Goal: Information Seeking & Learning: Learn about a topic

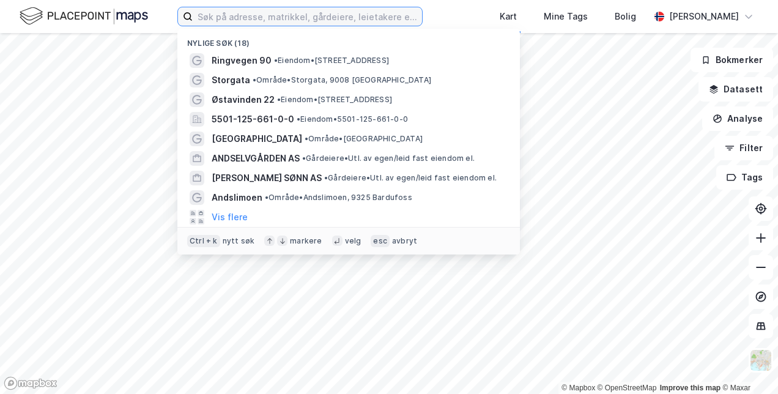
click at [239, 23] on input at bounding box center [307, 16] width 229 height 18
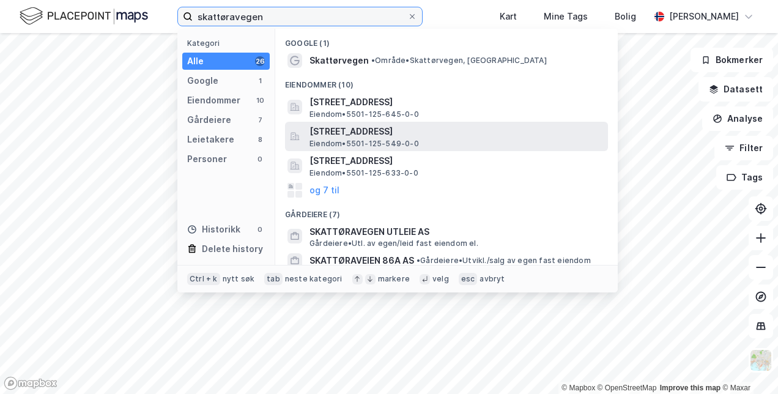
type input "skattøravegen"
click at [350, 126] on span "[STREET_ADDRESS]" at bounding box center [455, 131] width 293 height 15
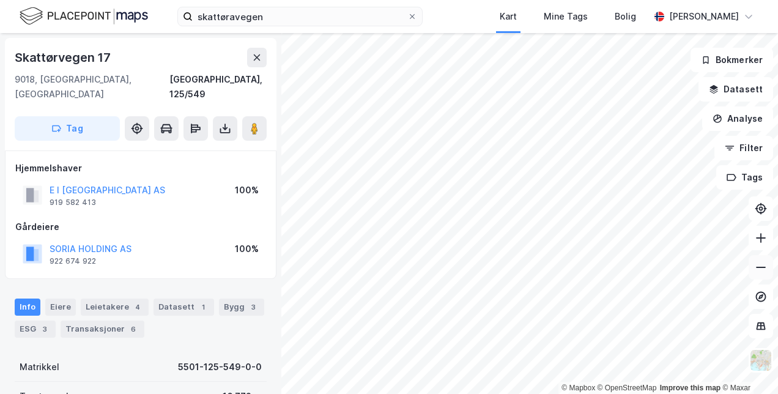
click at [762, 273] on icon at bounding box center [760, 267] width 12 height 12
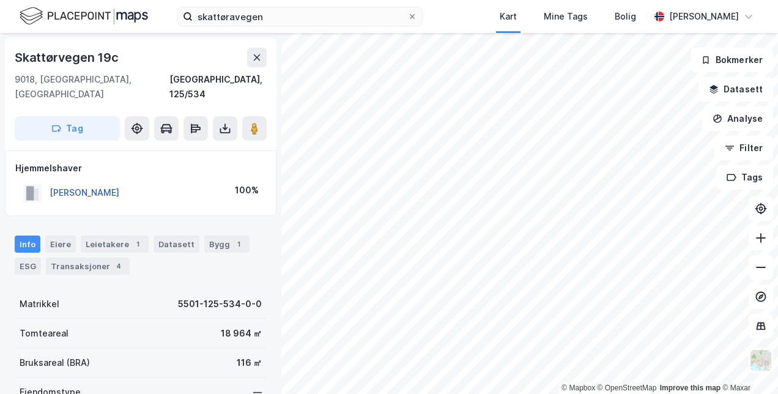
click at [0, 0] on button "[PERSON_NAME]" at bounding box center [0, 0] width 0 height 0
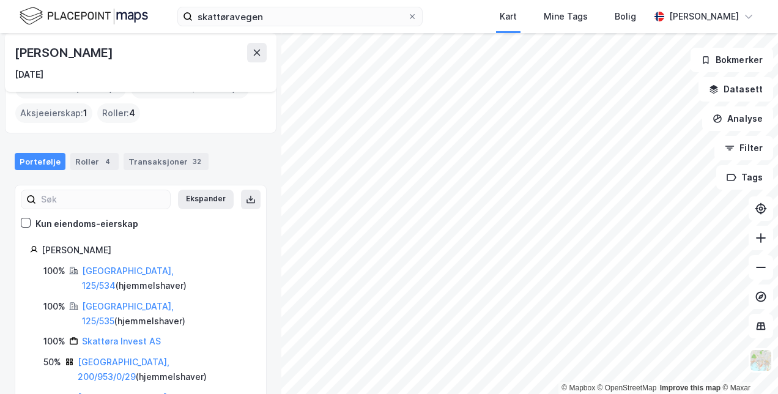
scroll to position [78, 0]
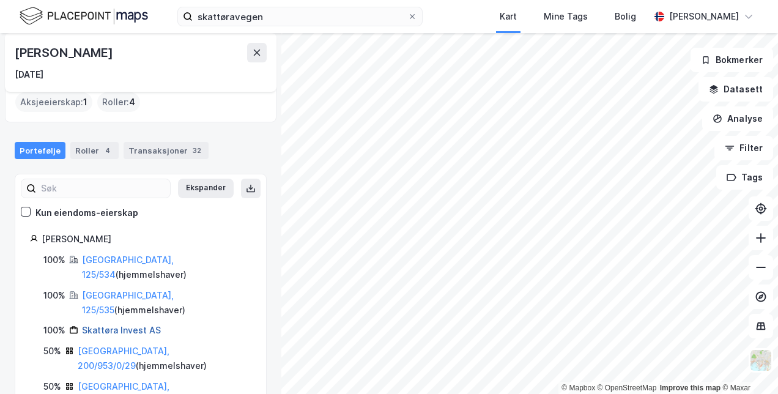
click at [123, 325] on link "Skattøra Invest AS" at bounding box center [121, 330] width 79 height 10
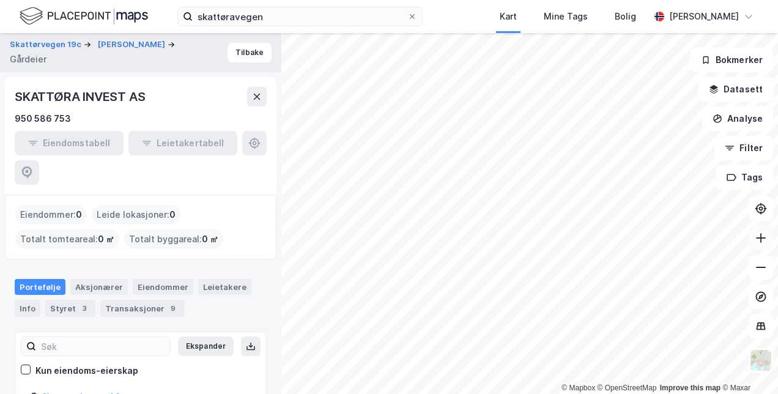
click at [761, 232] on icon at bounding box center [760, 238] width 12 height 12
click at [753, 239] on button at bounding box center [760, 238] width 24 height 24
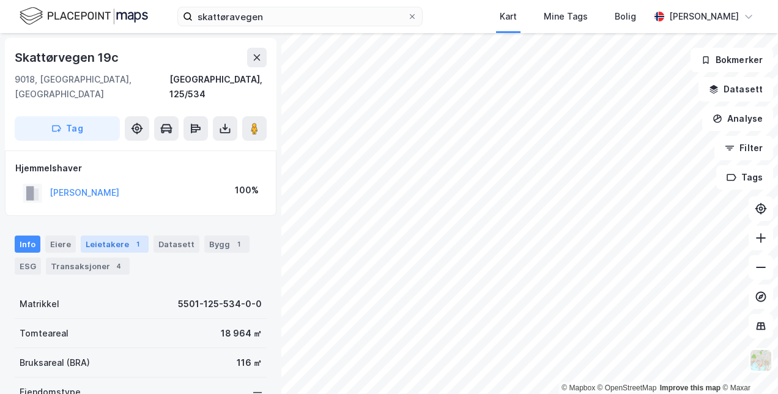
click at [131, 238] on div "1" at bounding box center [137, 244] width 12 height 12
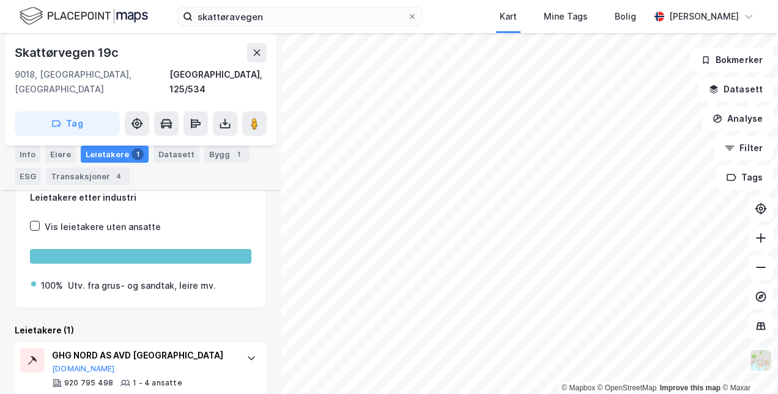
scroll to position [127, 0]
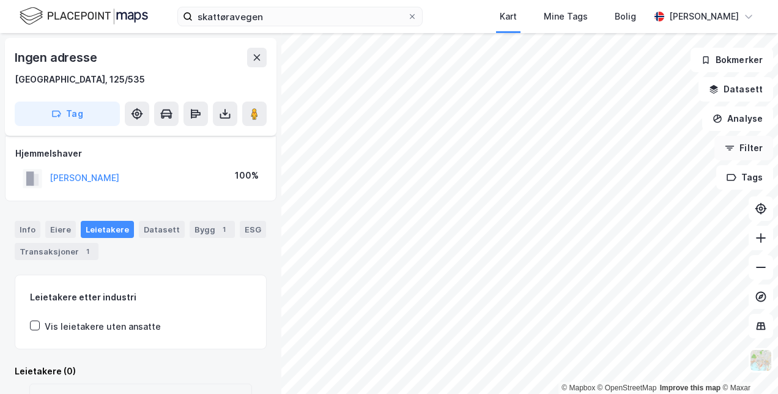
scroll to position [87, 0]
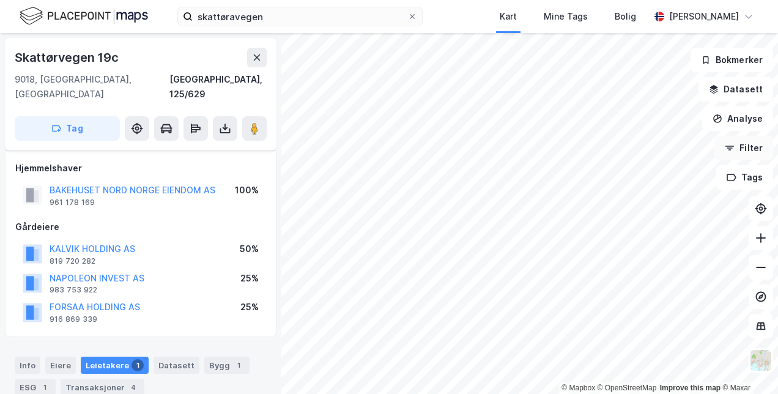
scroll to position [87, 0]
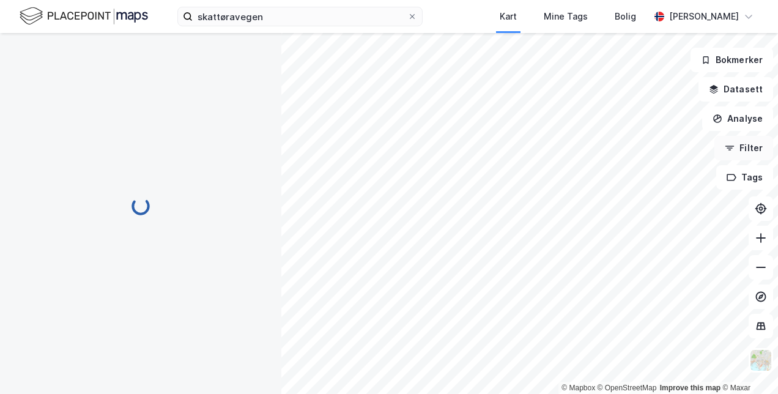
scroll to position [87, 0]
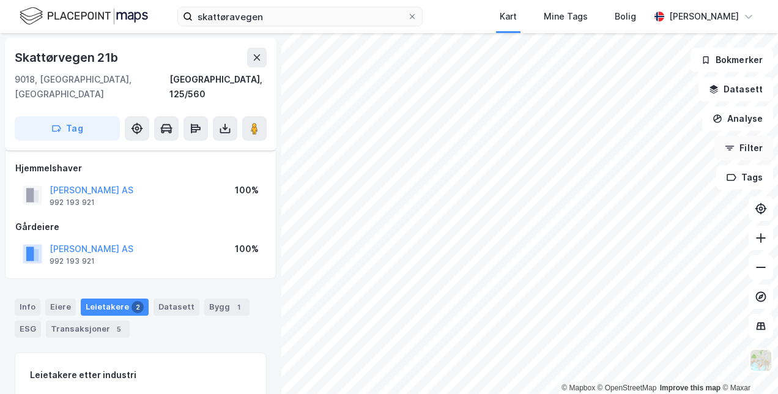
scroll to position [87, 0]
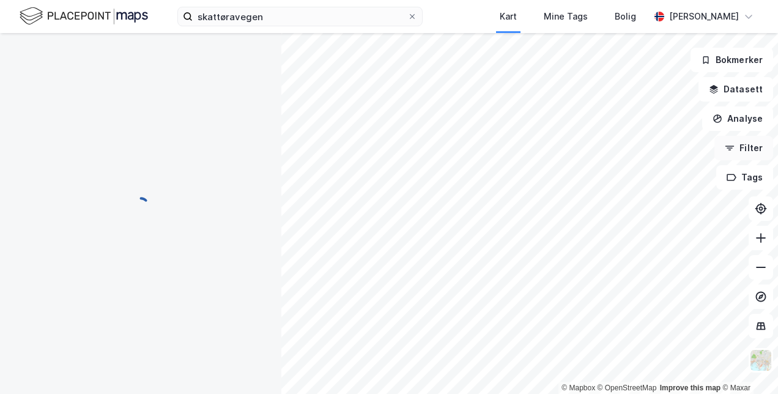
scroll to position [87, 0]
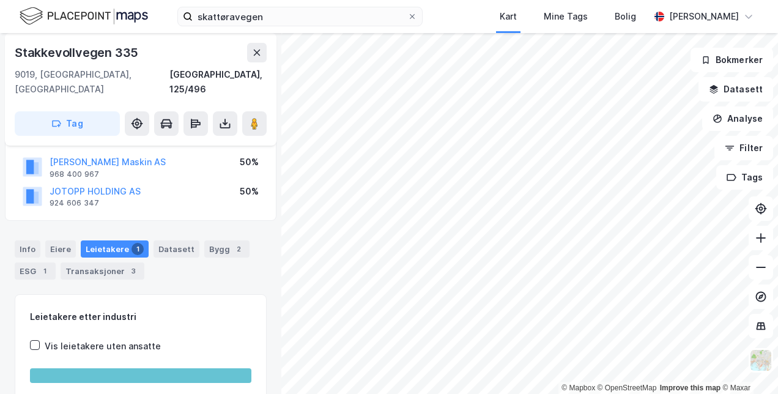
click at [444, 393] on html "skattøravegen Kart Mine Tags Bolig [PERSON_NAME] © Mapbox © OpenStreetMap Impro…" at bounding box center [389, 197] width 778 height 394
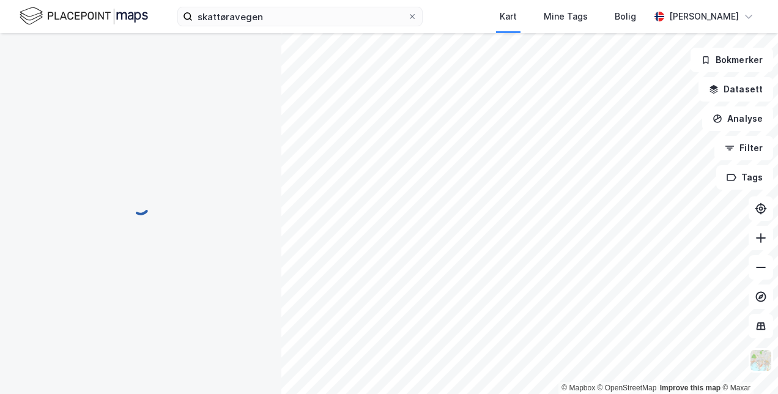
scroll to position [87, 0]
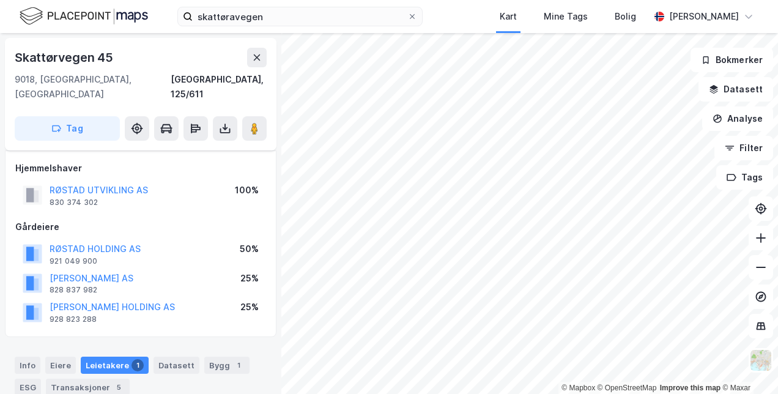
scroll to position [87, 0]
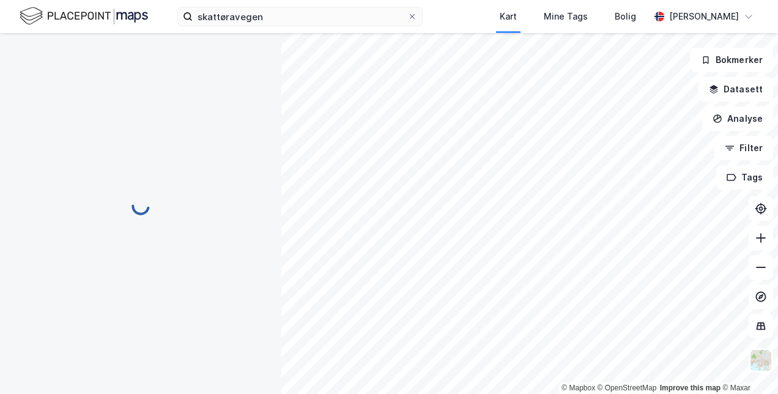
scroll to position [87, 0]
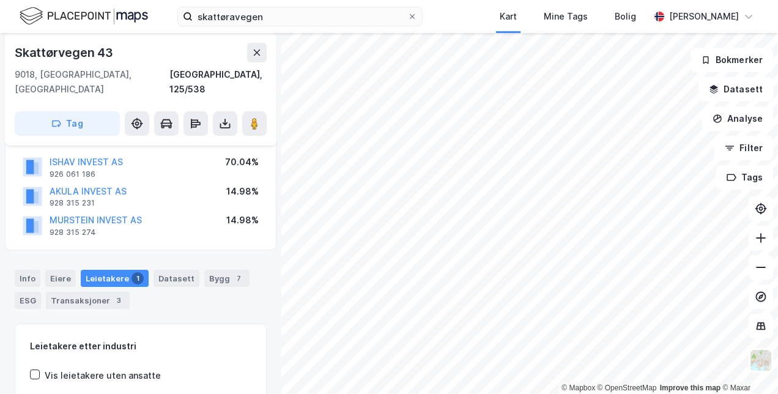
click at [487, 0] on html "skattøravegen Kart Mine Tags Bolig [PERSON_NAME] © Mapbox © OpenStreetMap Impro…" at bounding box center [389, 197] width 778 height 394
